Goal: Find specific page/section: Find specific page/section

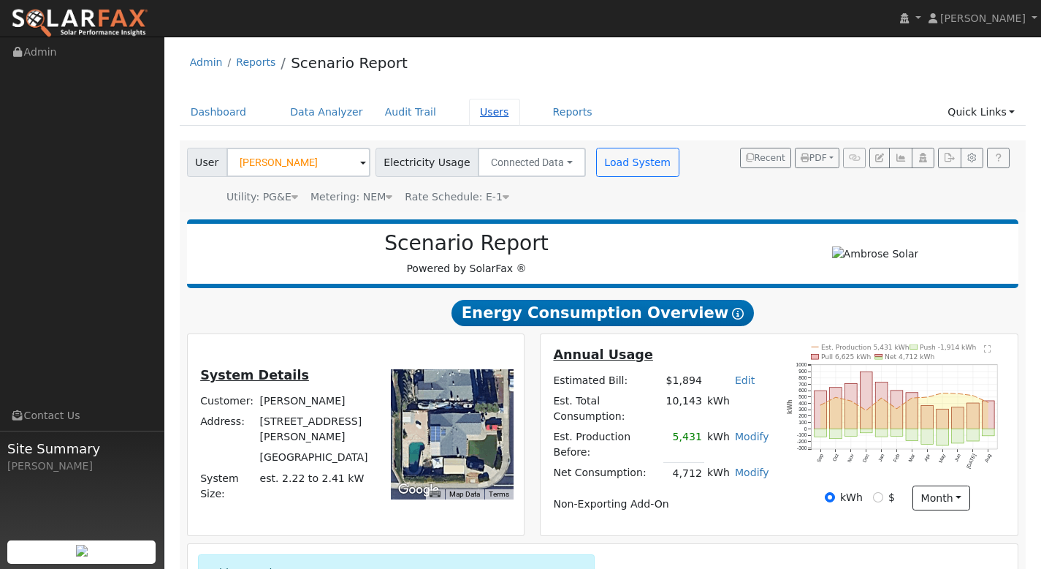
click at [472, 107] on link "Users" at bounding box center [494, 112] width 51 height 27
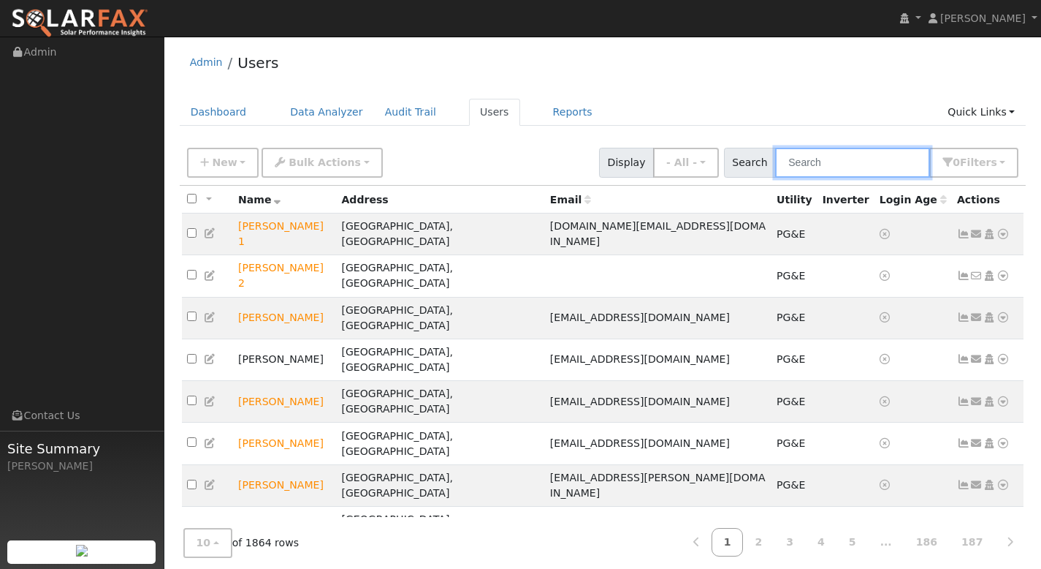
click at [844, 162] on input "text" at bounding box center [852, 163] width 155 height 30
paste input "Haden Borges"
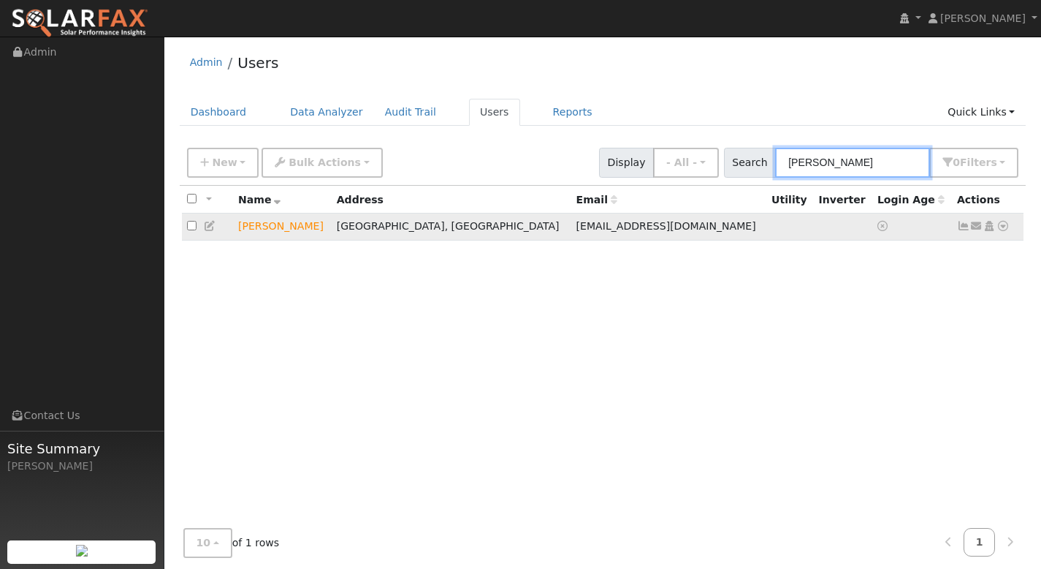
type input "Haden Borges"
click at [1000, 227] on icon at bounding box center [1003, 226] width 13 height 10
